Goal: Information Seeking & Learning: Learn about a topic

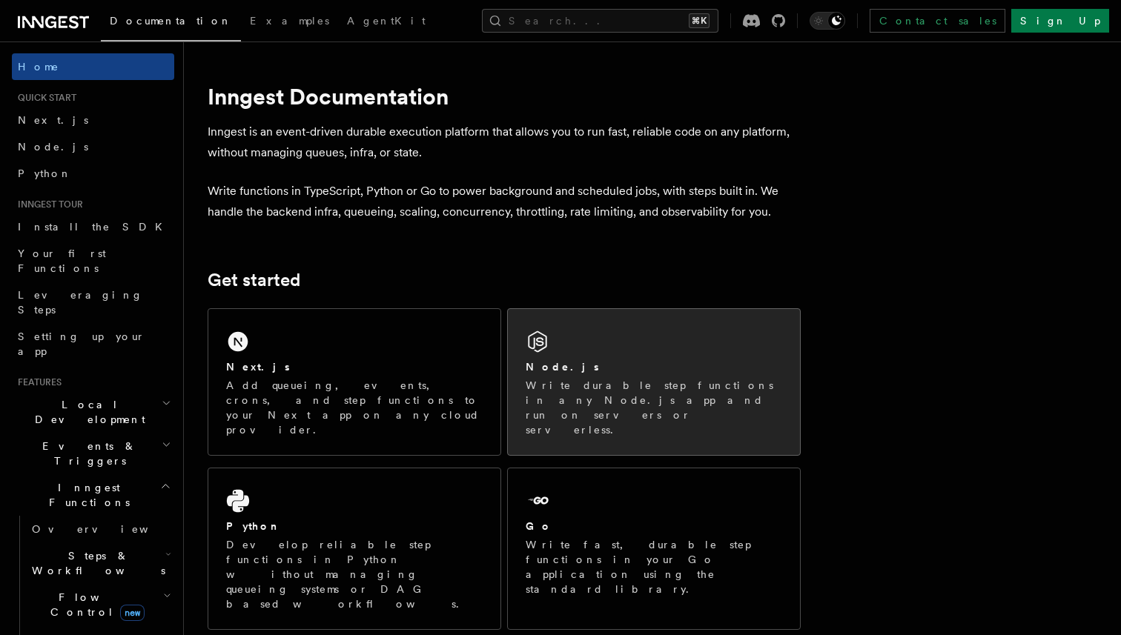
click at [644, 365] on div "Node.js" at bounding box center [654, 368] width 257 height 16
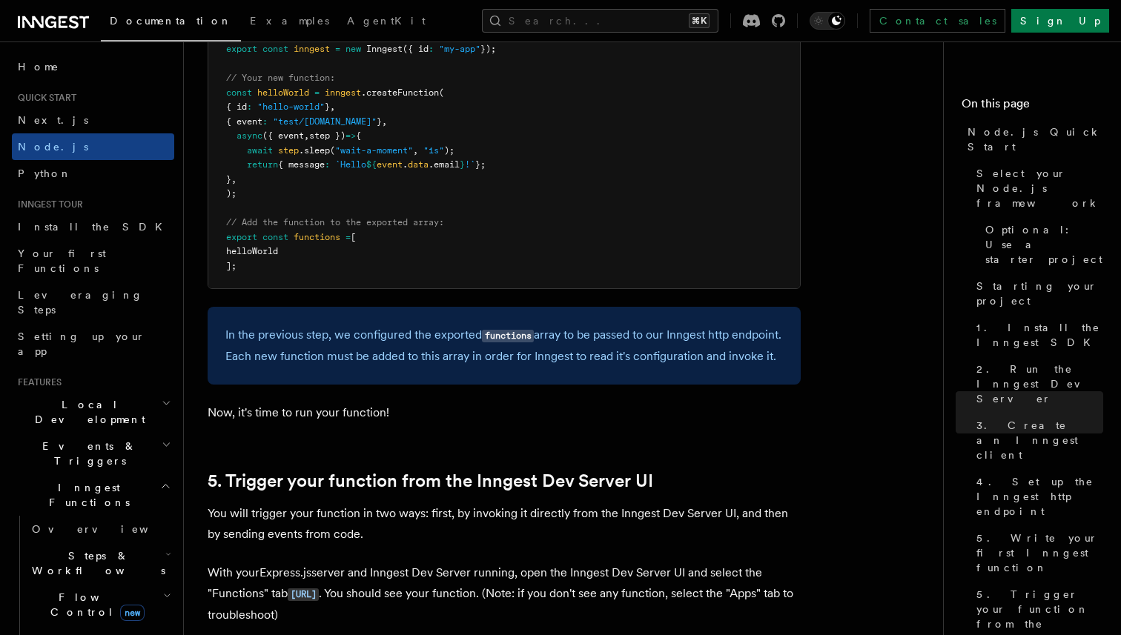
scroll to position [3122, 0]
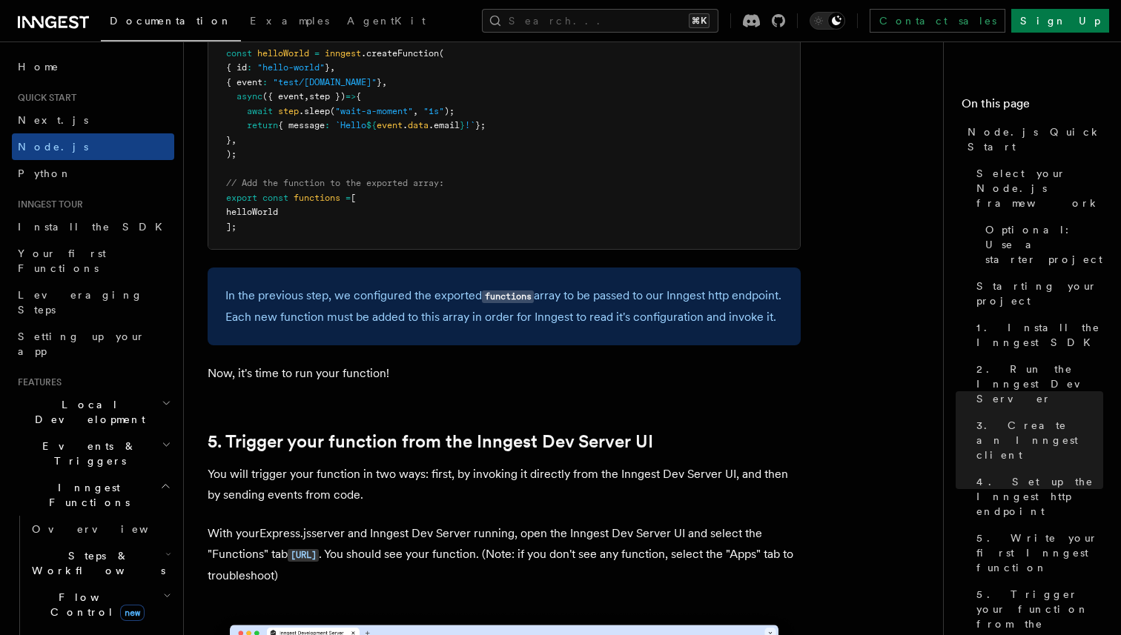
click at [80, 590] on span "Flow Control new" at bounding box center [94, 605] width 137 height 30
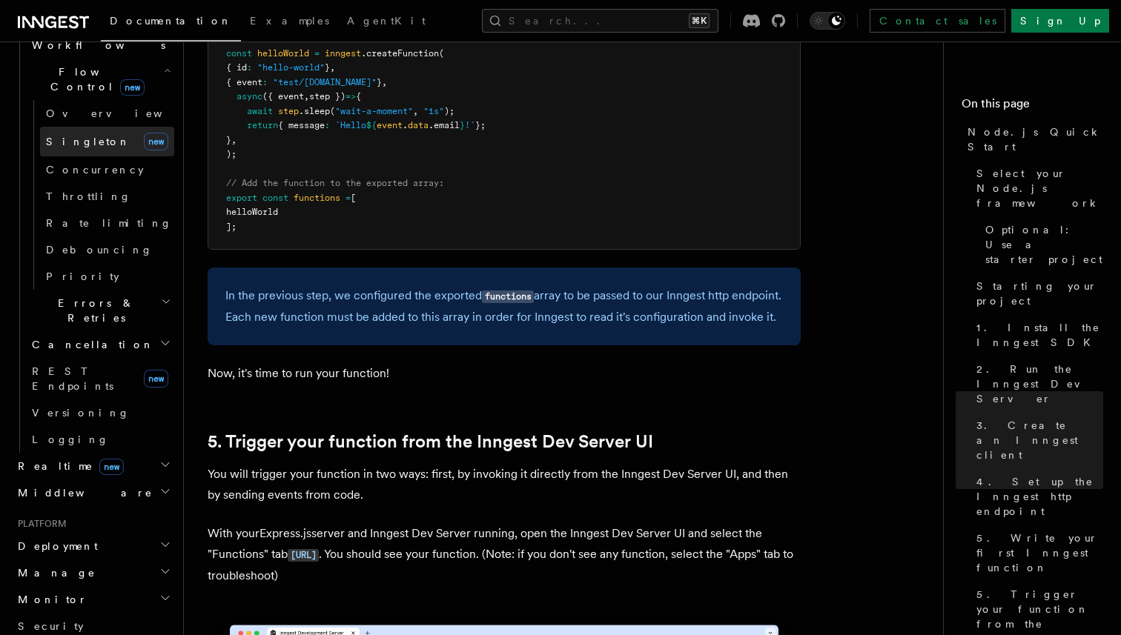
scroll to position [527, 0]
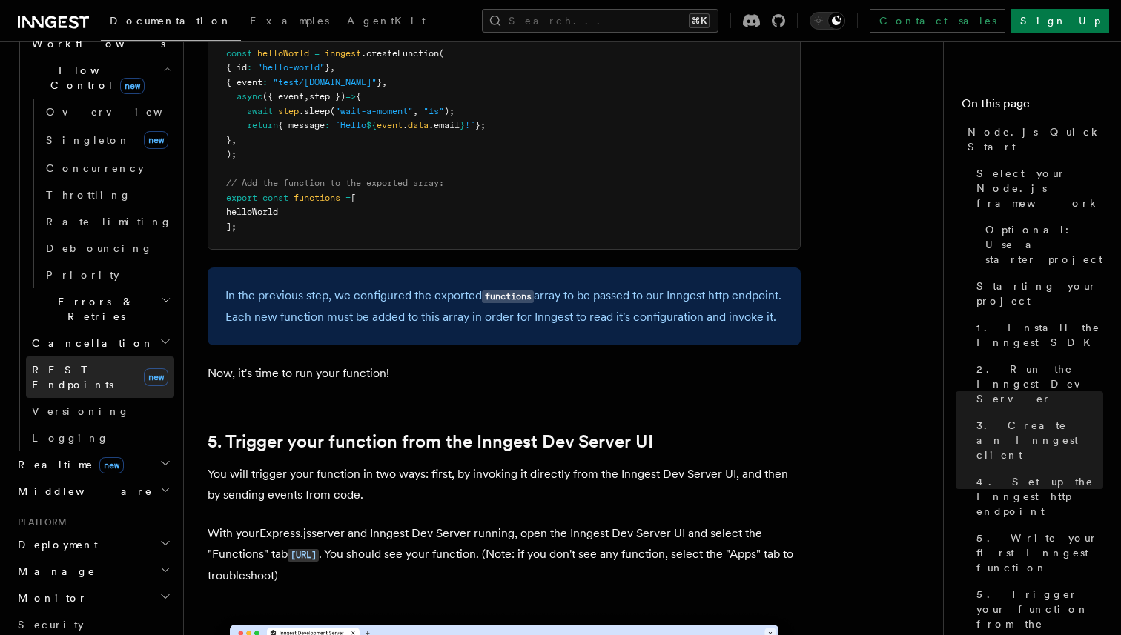
click at [87, 364] on span "REST Endpoints" at bounding box center [73, 377] width 82 height 27
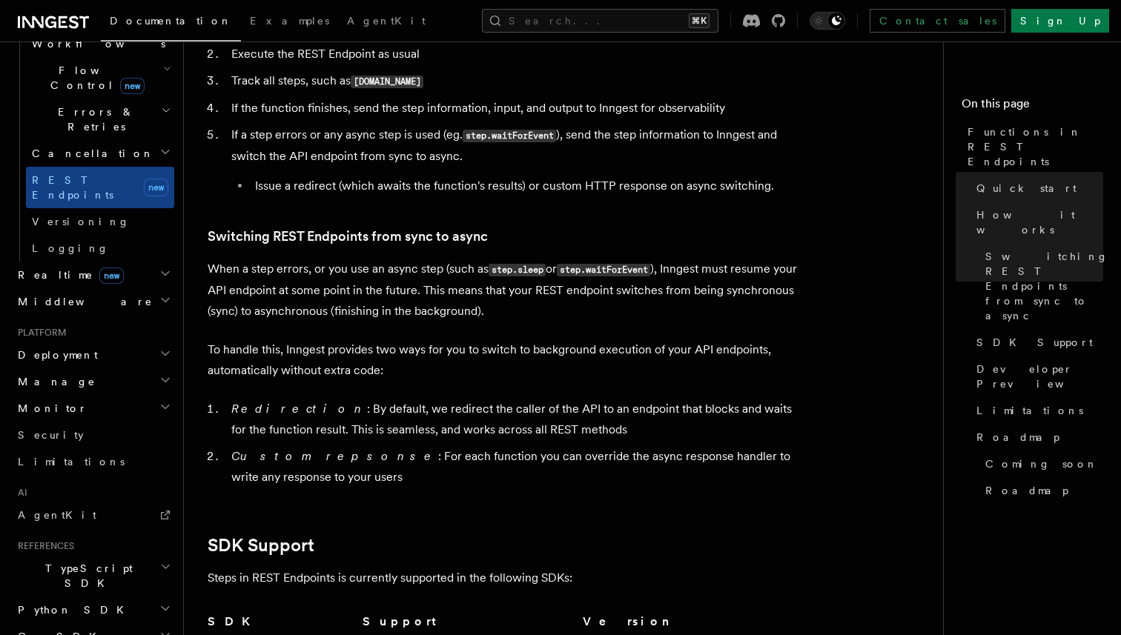
scroll to position [1635, 0]
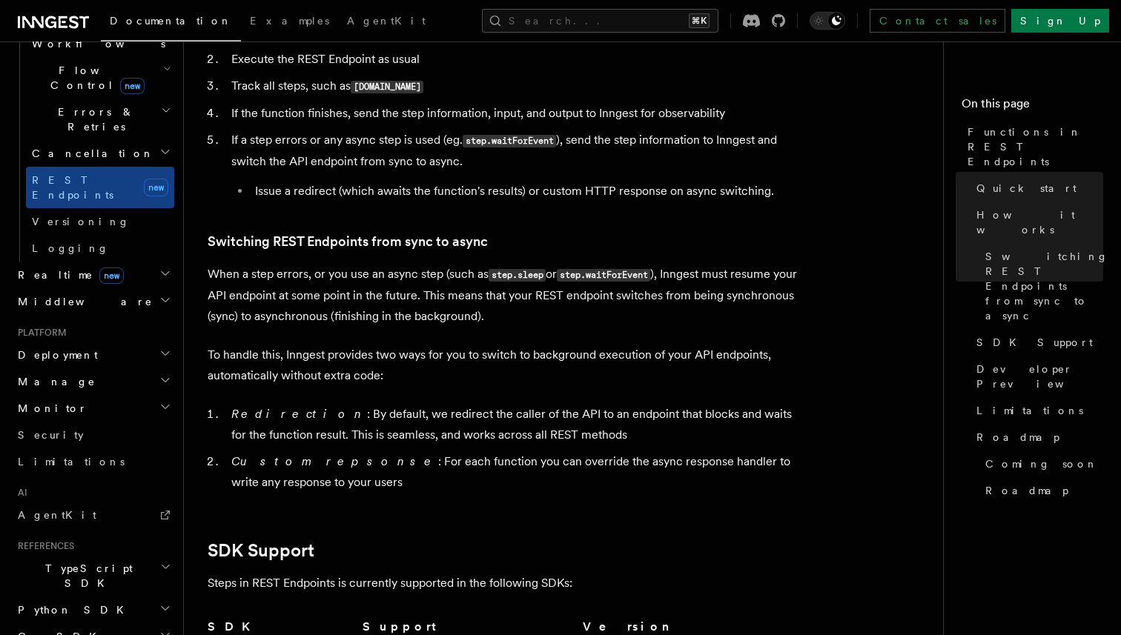
click at [53, 262] on h2 "Realtime new" at bounding box center [93, 275] width 162 height 27
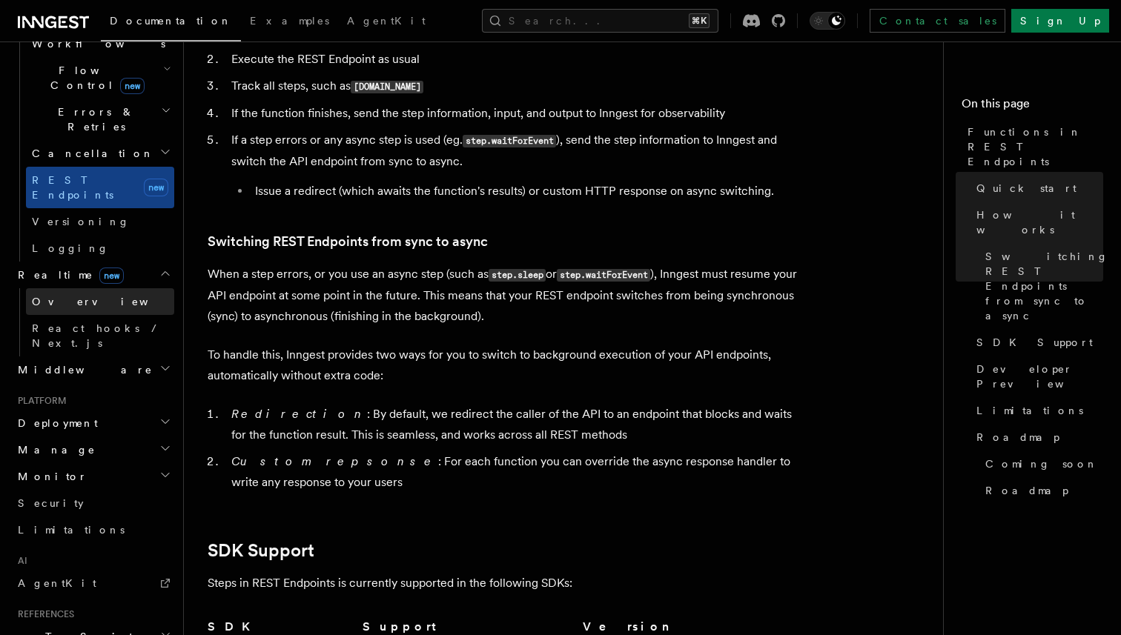
click at [54, 296] on span "Overview" at bounding box center [108, 302] width 153 height 12
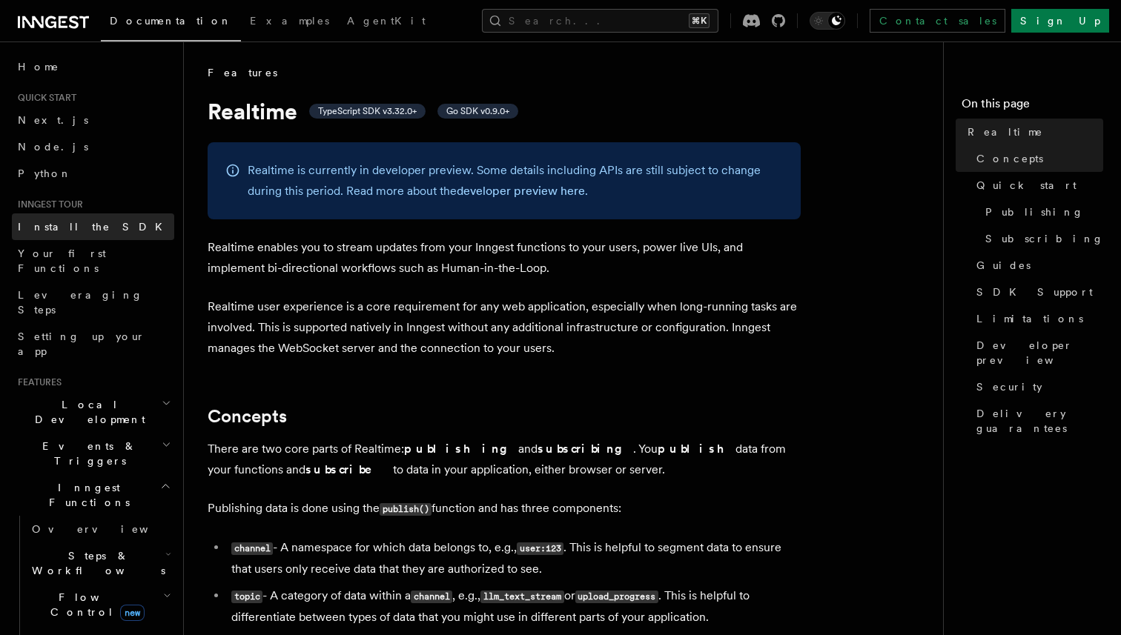
click at [52, 228] on span "Install the SDK" at bounding box center [94, 227] width 153 height 12
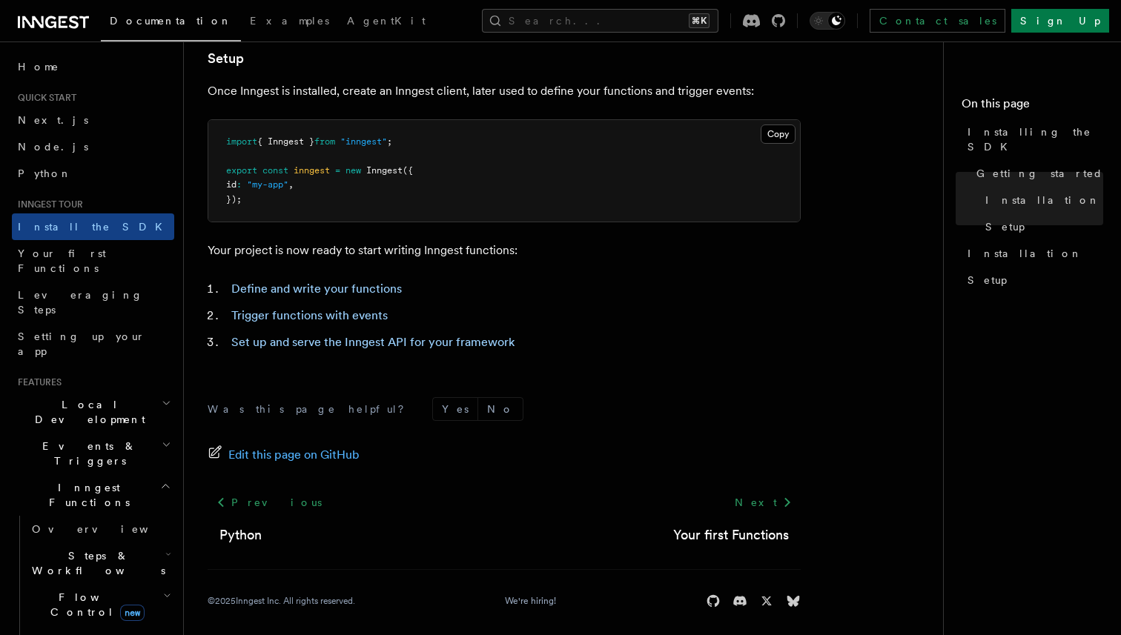
scroll to position [598, 0]
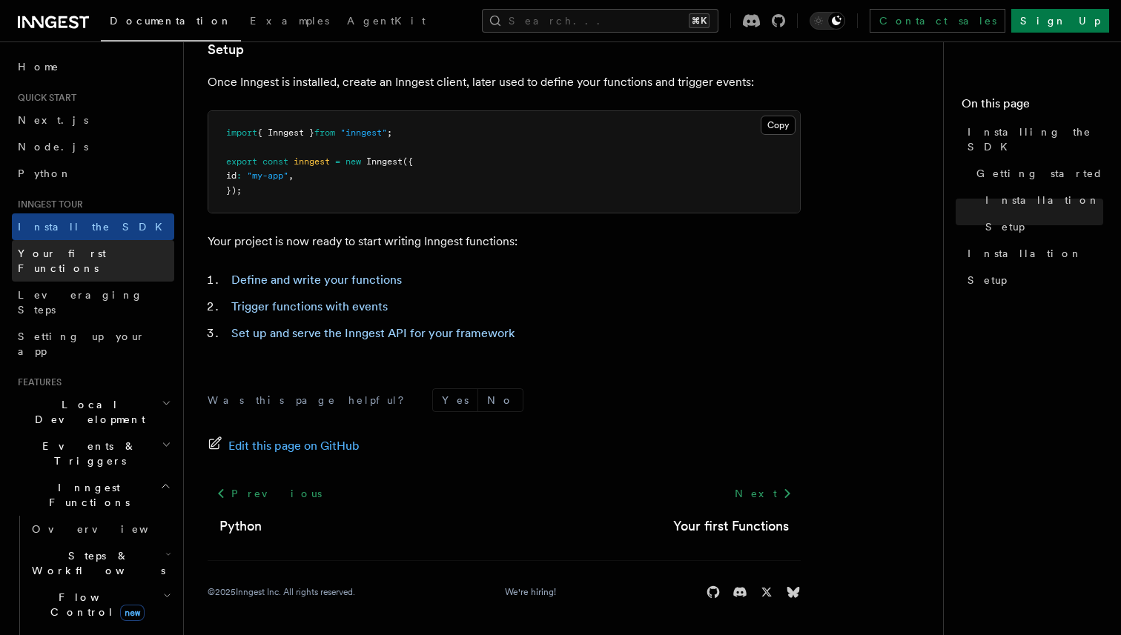
click at [96, 259] on span "Your first Functions" at bounding box center [62, 261] width 88 height 27
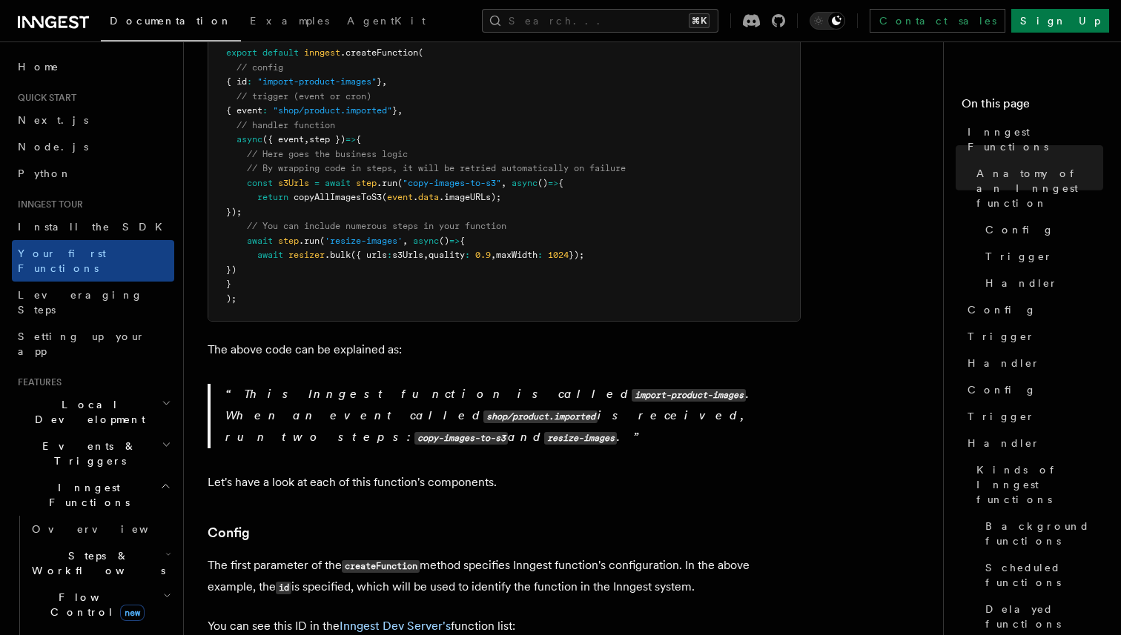
scroll to position [608, 0]
